Goal: Task Accomplishment & Management: Use online tool/utility

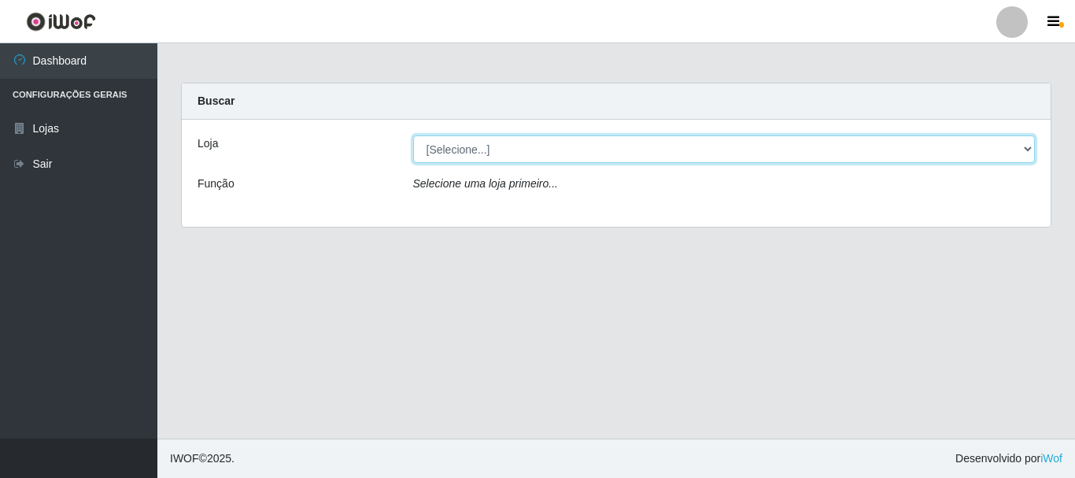
click at [504, 150] on select "[Selecione...] Nordestão - Alecrim" at bounding box center [724, 149] width 622 height 28
select select "453"
click at [413, 135] on select "[Selecione...] Nordestão - Alecrim" at bounding box center [724, 149] width 622 height 28
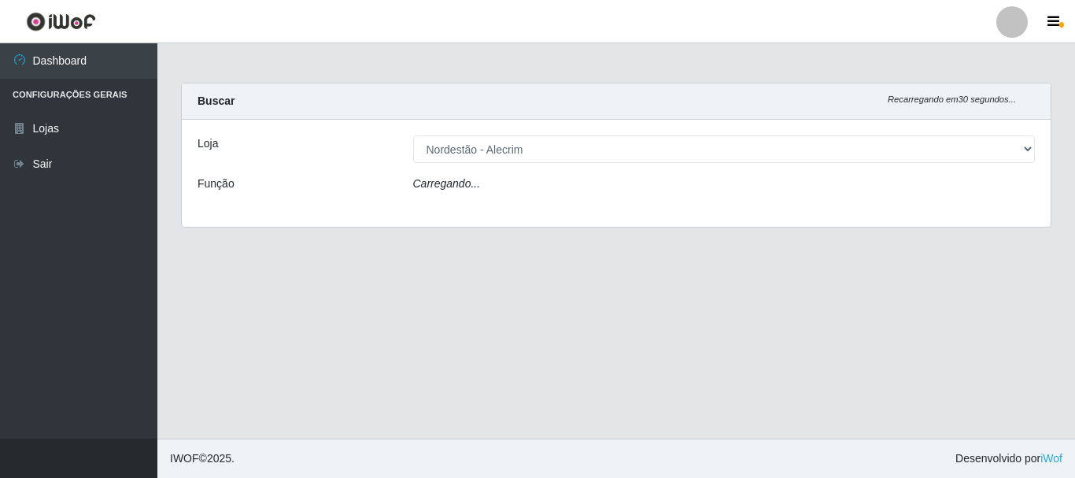
click at [518, 185] on div "Carregando..." at bounding box center [724, 186] width 646 height 23
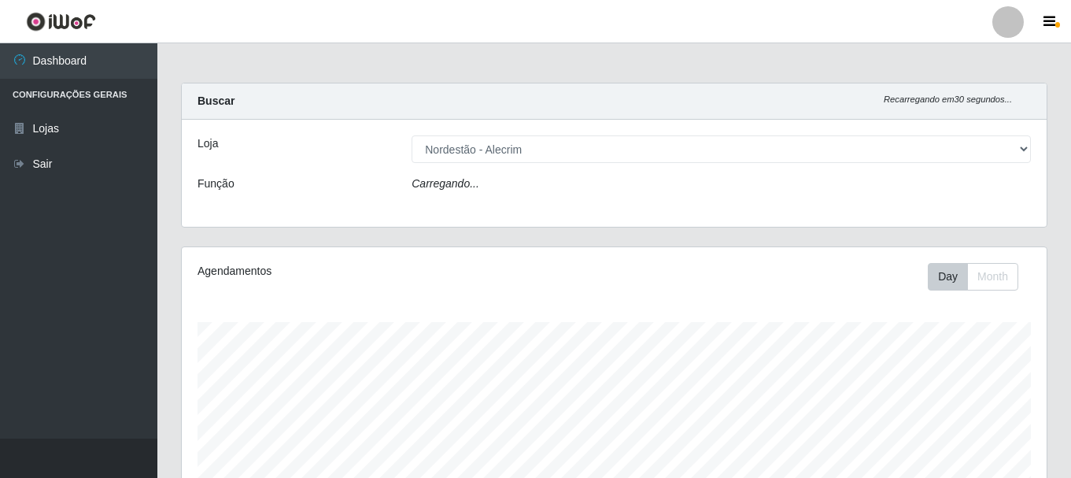
scroll to position [327, 865]
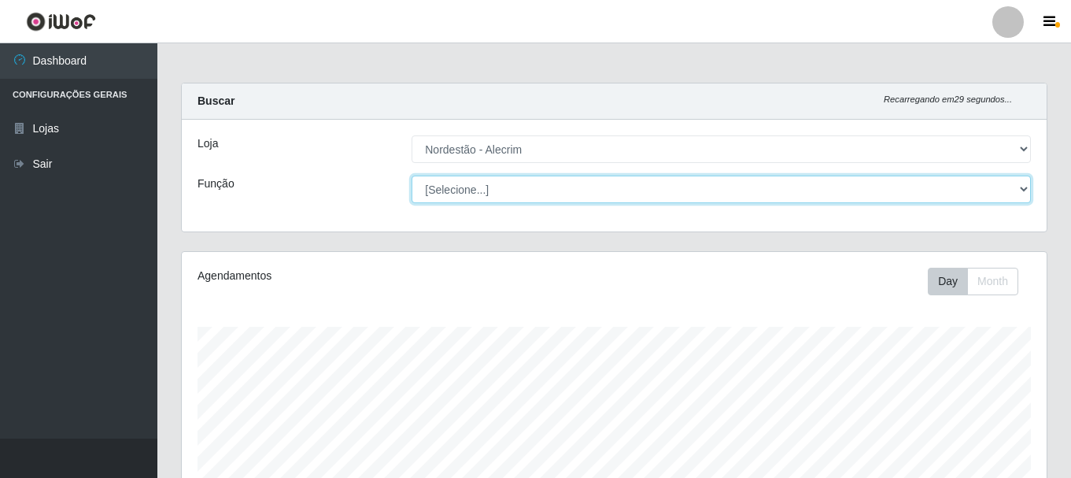
click at [518, 184] on select "[Selecione...] Embalador Embalador + Embalador ++" at bounding box center [720, 189] width 619 height 28
select select "1"
click at [411, 175] on select "[Selecione...] Embalador Embalador + Embalador ++" at bounding box center [720, 189] width 619 height 28
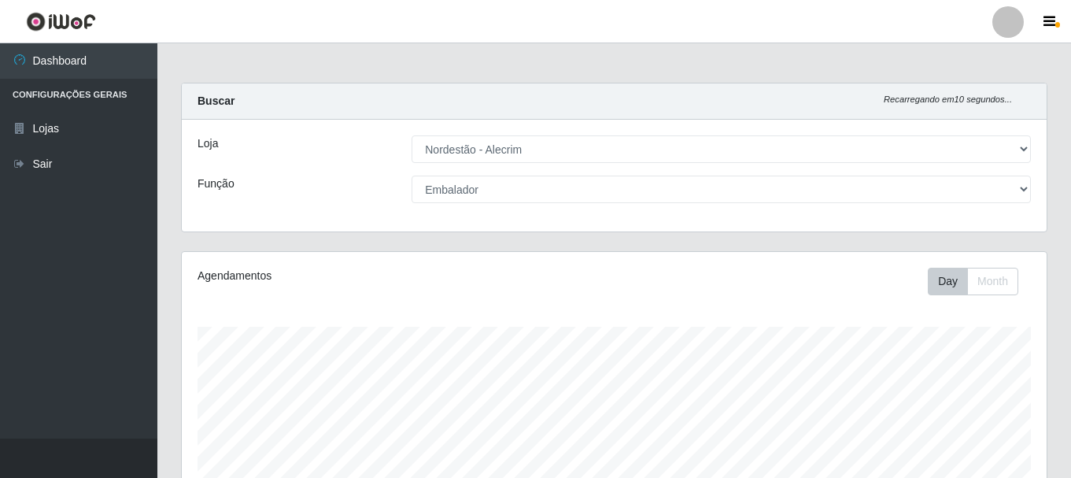
drag, startPoint x: 1070, startPoint y: 190, endPoint x: 1074, endPoint y: 354, distance: 163.7
click at [1071, 354] on html "Perfil Alterar Senha Sair Dashboard Configurações Gerais Lojas Sair Carregando.…" at bounding box center [535, 452] width 1071 height 905
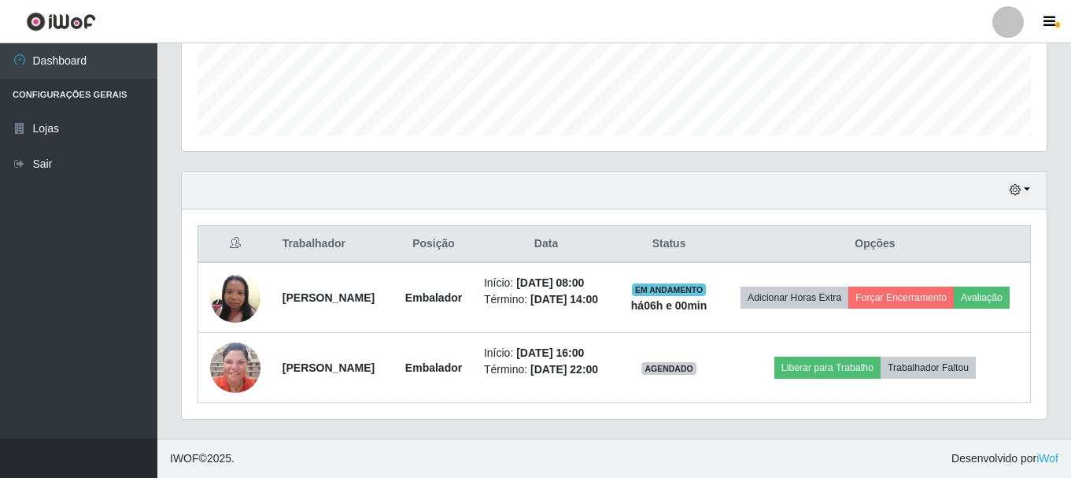
scroll to position [441, 0]
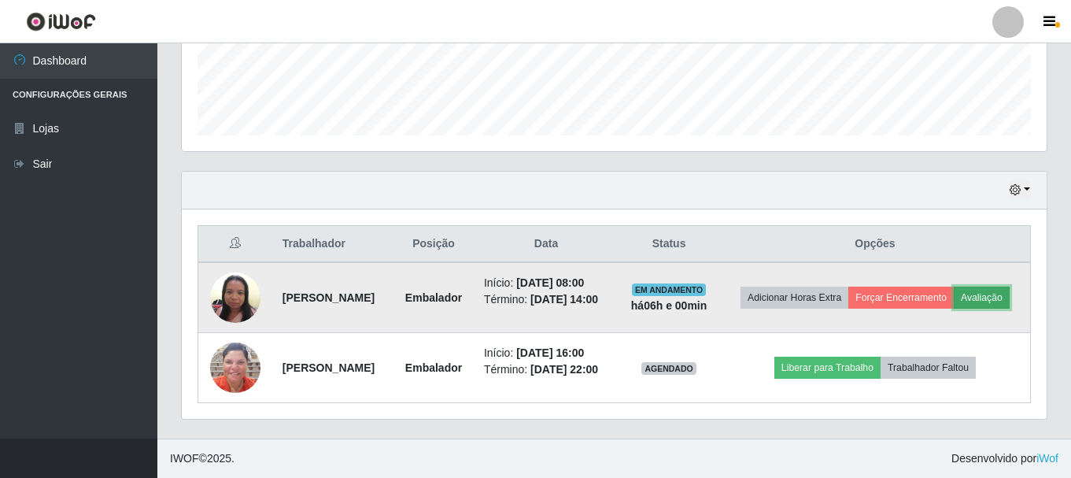
click at [954, 297] on button "Avaliação" at bounding box center [982, 297] width 56 height 22
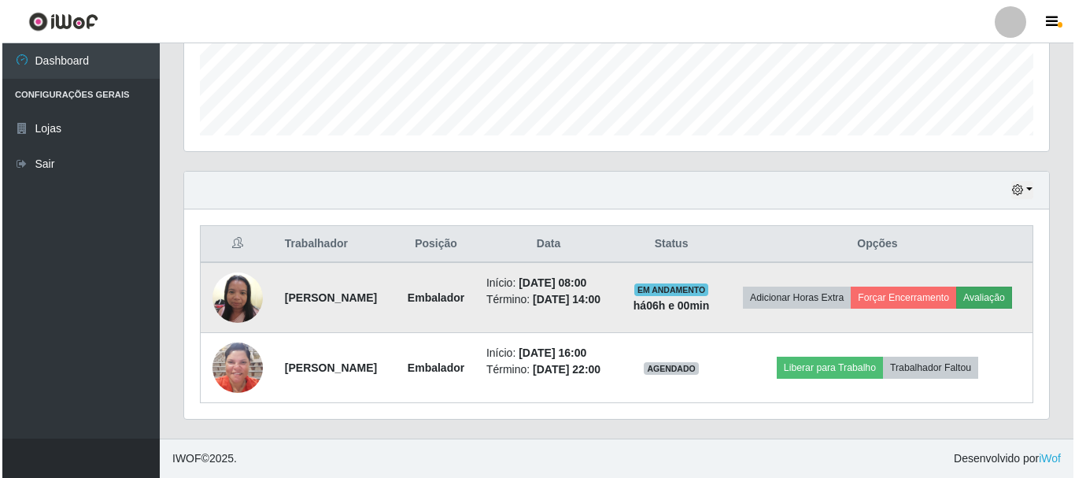
scroll to position [327, 857]
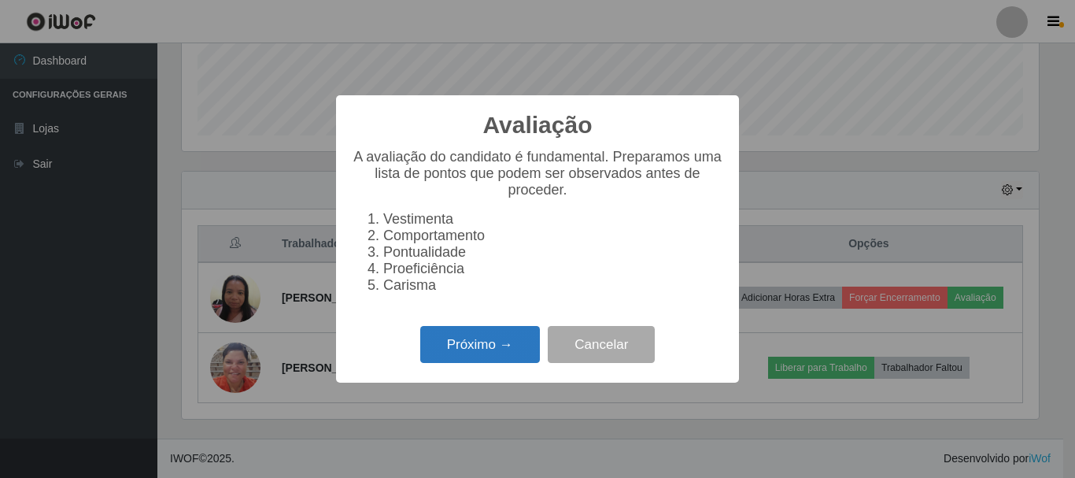
click at [478, 357] on button "Próximo →" at bounding box center [480, 344] width 120 height 37
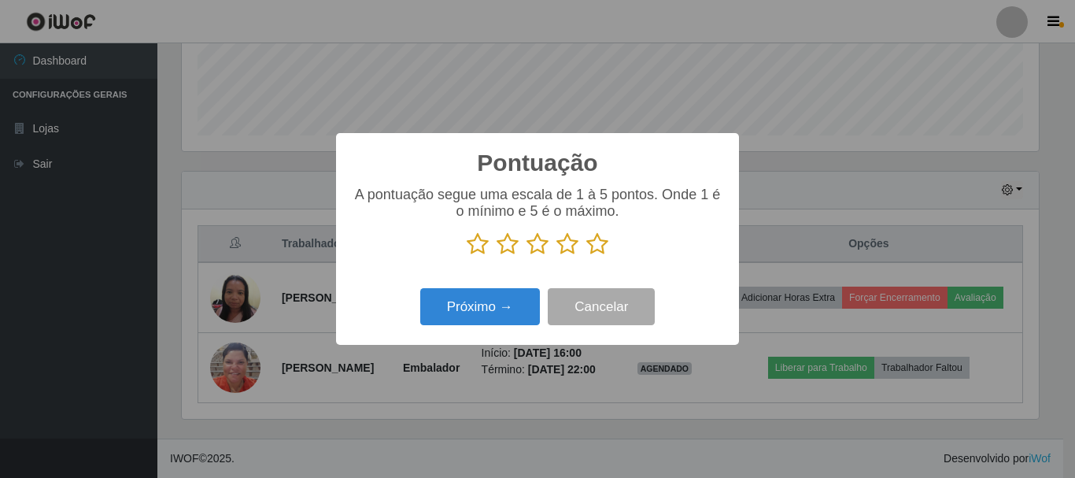
click at [561, 244] on icon at bounding box center [567, 244] width 22 height 24
click at [556, 256] on input "radio" at bounding box center [556, 256] width 0 height 0
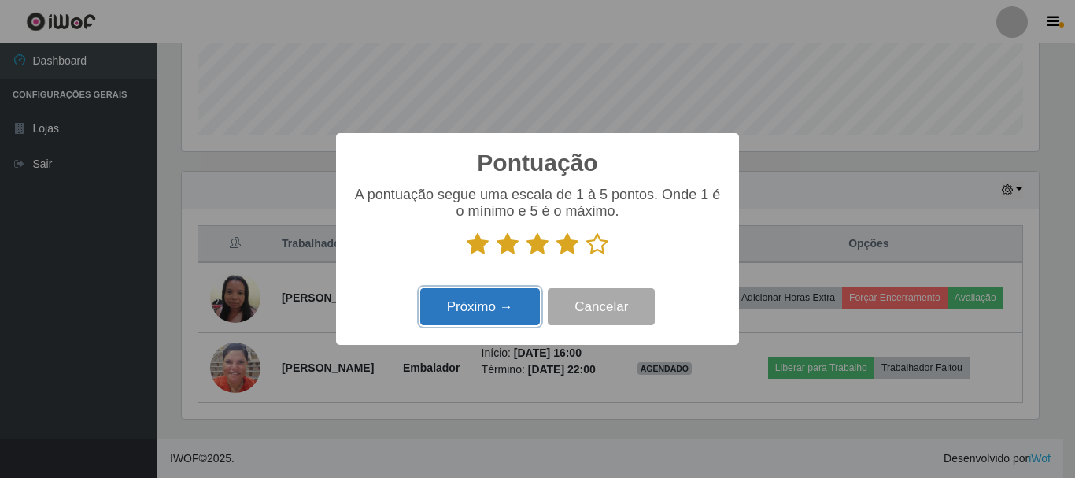
click at [516, 311] on button "Próximo →" at bounding box center [480, 306] width 120 height 37
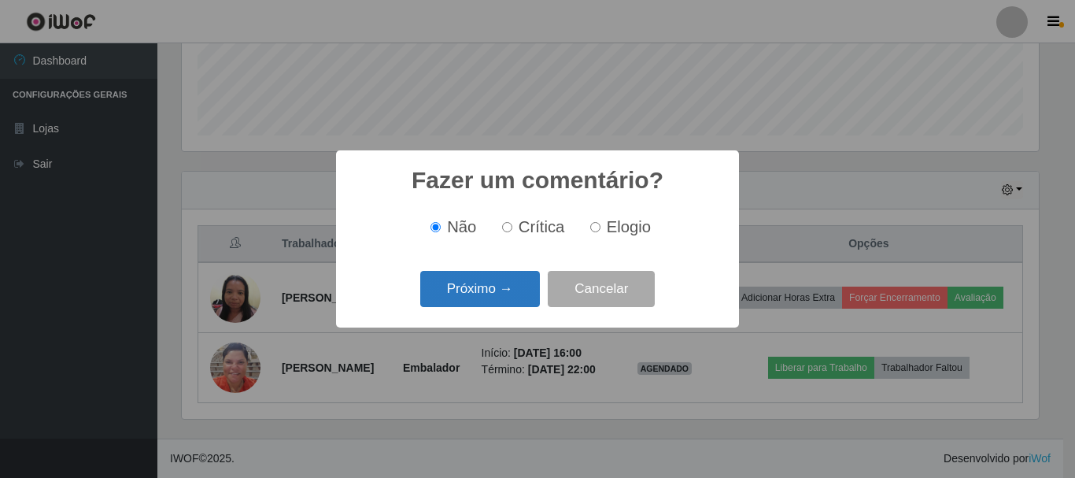
click at [515, 299] on button "Próximo →" at bounding box center [480, 289] width 120 height 37
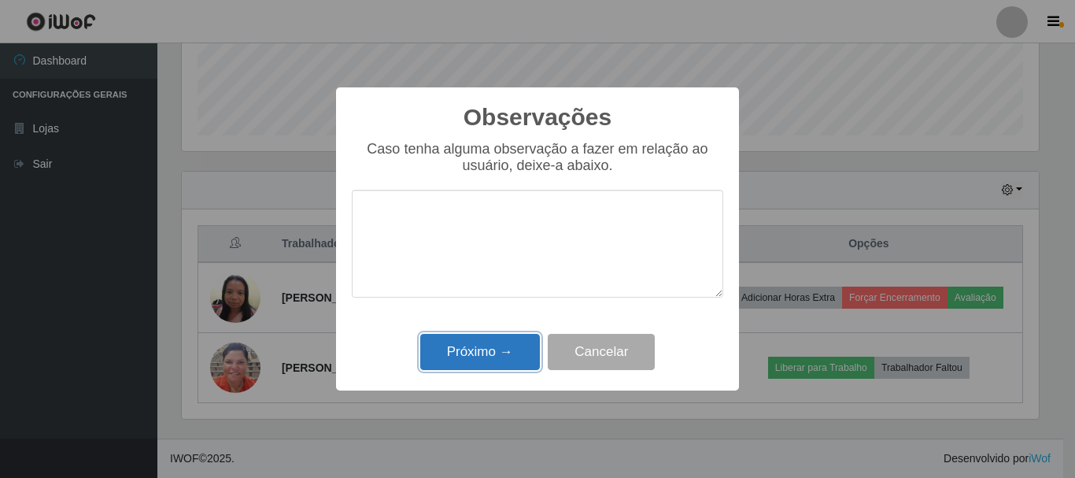
click at [503, 370] on button "Próximo →" at bounding box center [480, 352] width 120 height 37
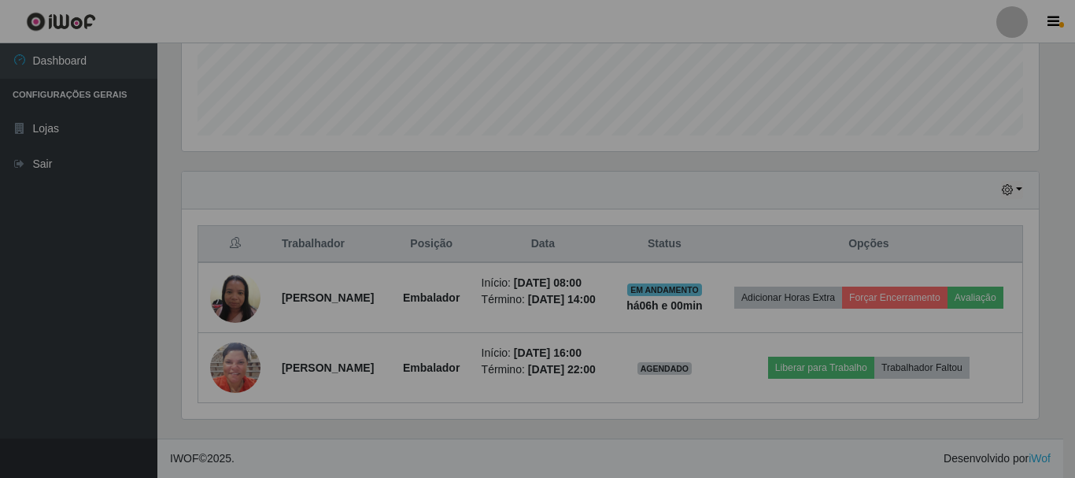
scroll to position [327, 865]
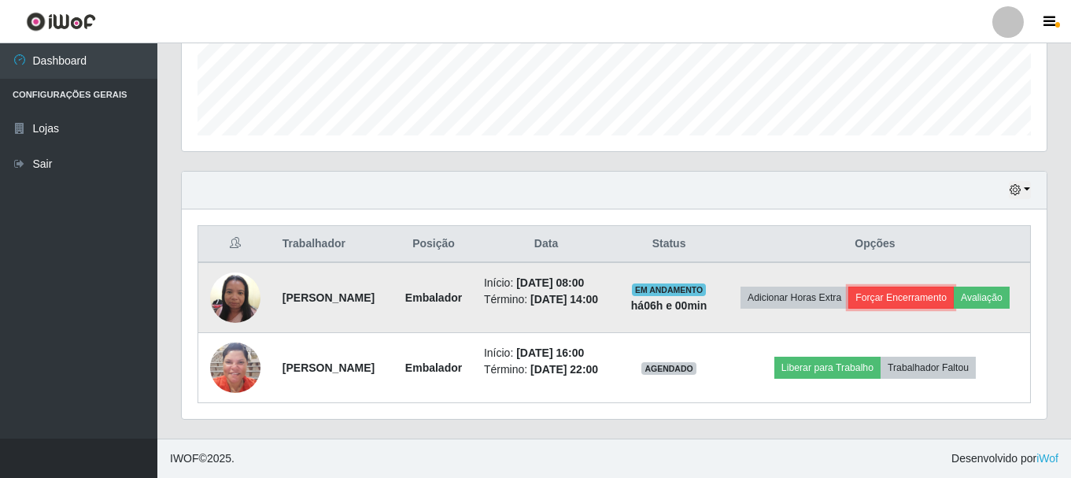
click at [954, 286] on button "Forçar Encerramento" at bounding box center [900, 297] width 105 height 22
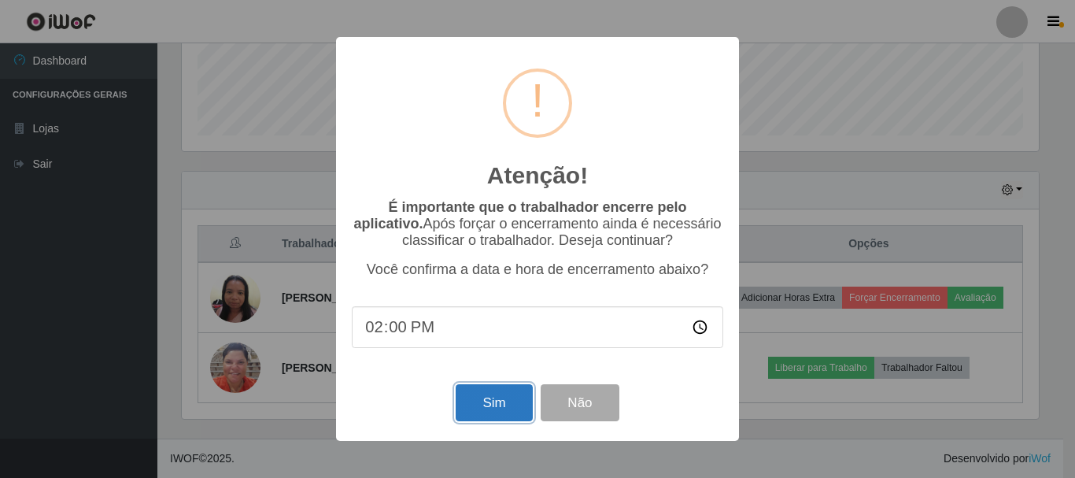
click at [508, 409] on button "Sim" at bounding box center [494, 402] width 76 height 37
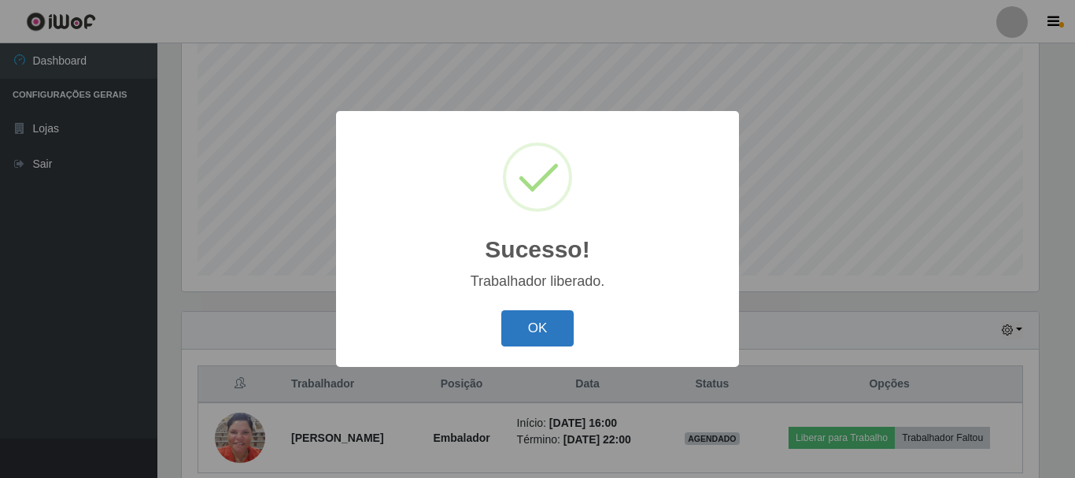
click at [563, 326] on button "OK" at bounding box center [537, 328] width 73 height 37
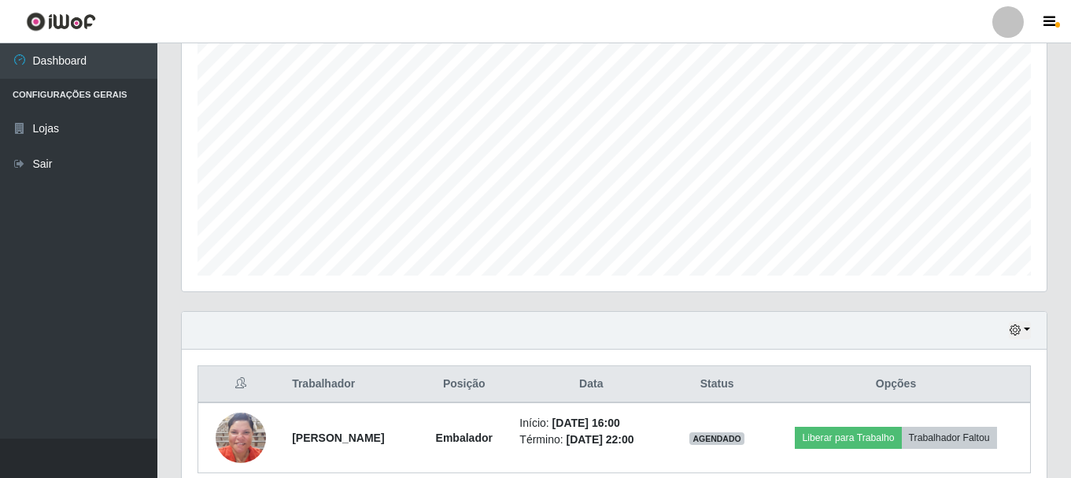
scroll to position [357, 0]
